Goal: Leave review/rating

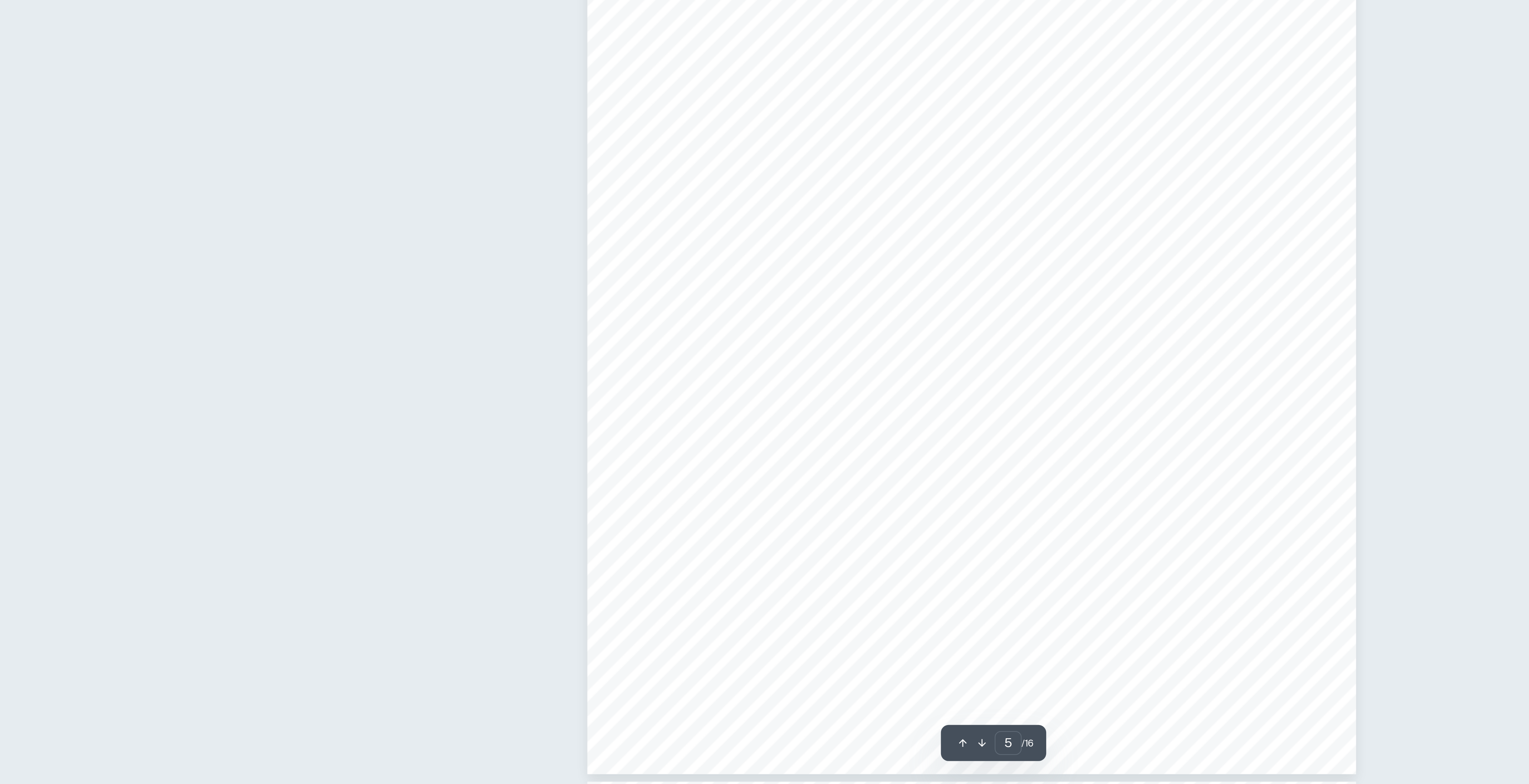
scroll to position [1920, 0]
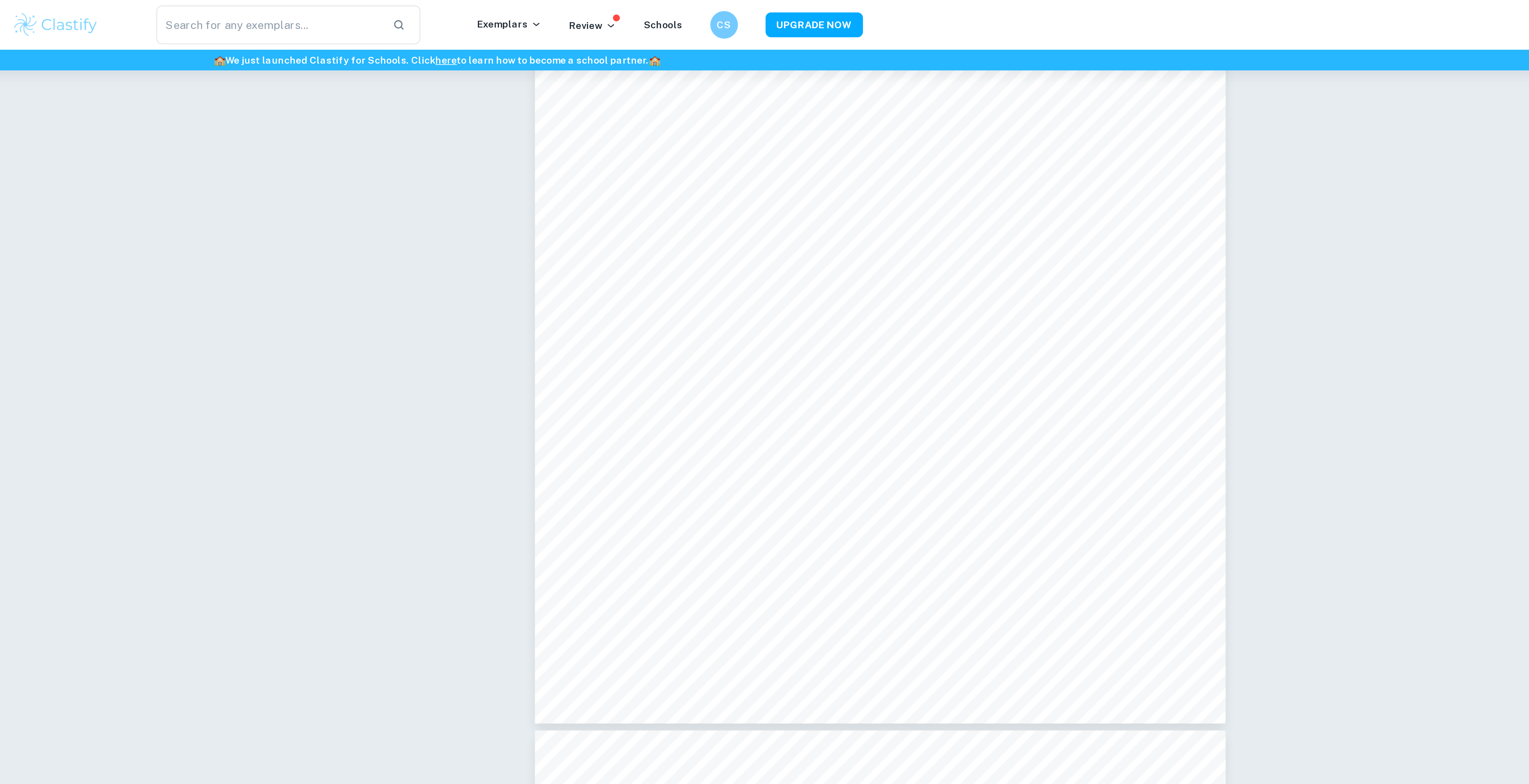
type input "5"
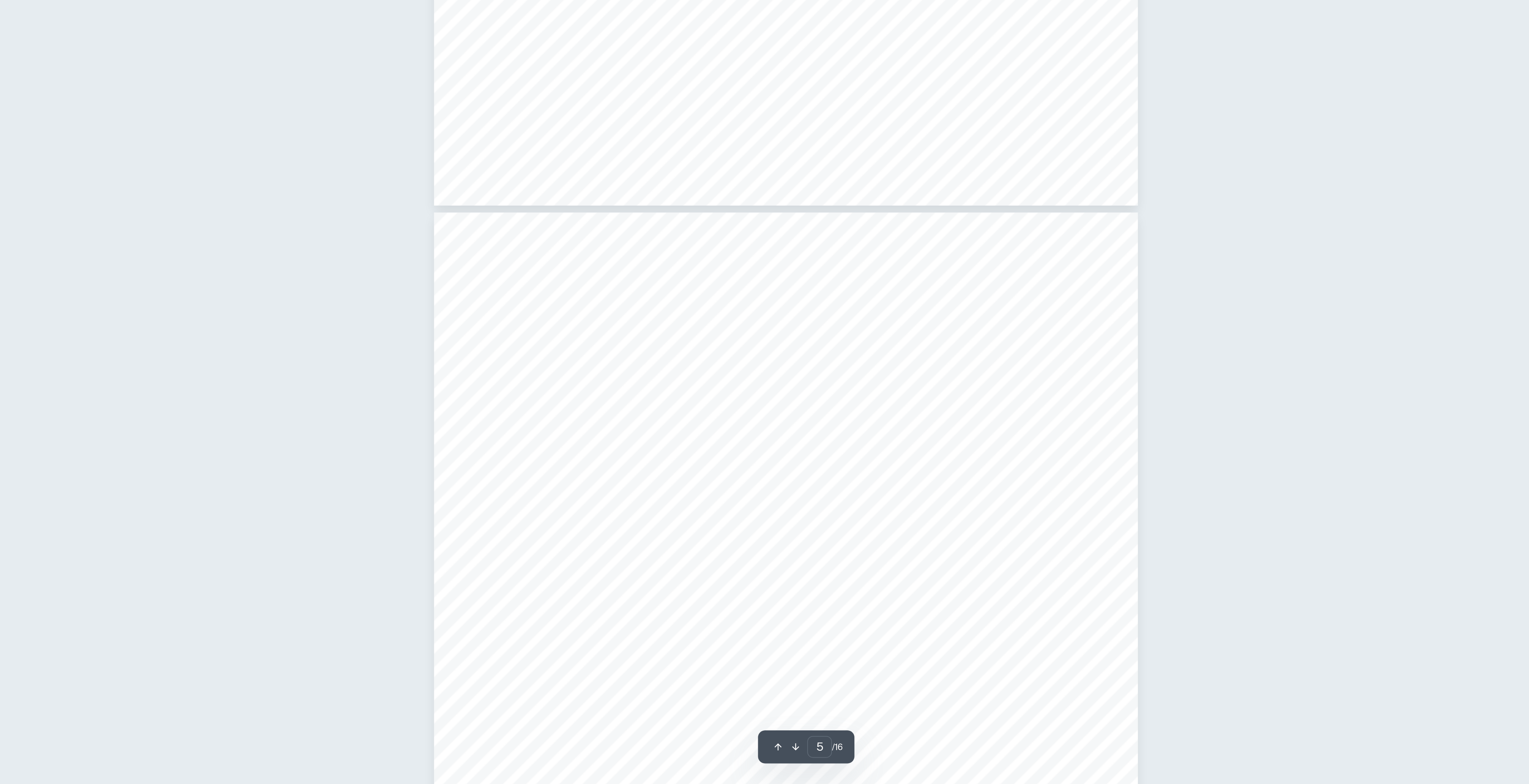
scroll to position [2209, 0]
